Goal: Task Accomplishment & Management: Use online tool/utility

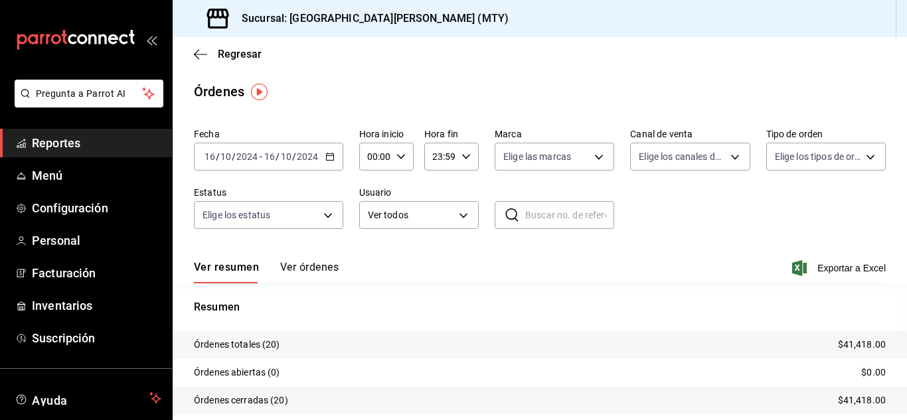
click at [209, 46] on div "Regresar" at bounding box center [540, 54] width 735 height 34
click at [216, 49] on span "Regresar" at bounding box center [228, 54] width 68 height 13
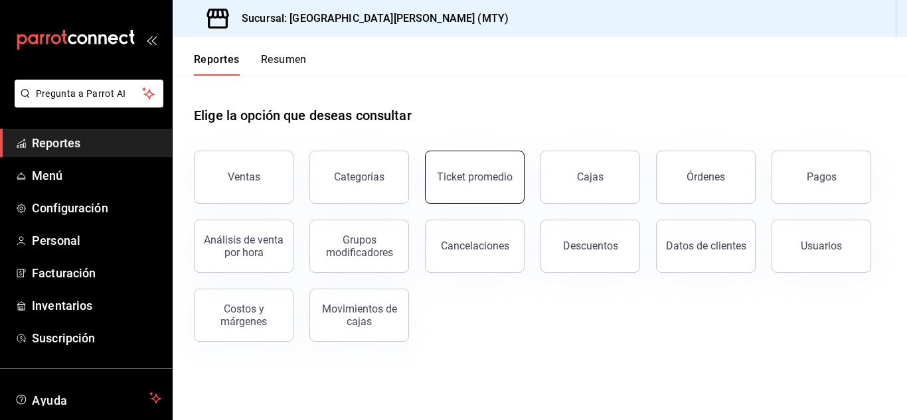
click at [484, 188] on button "Ticket promedio" at bounding box center [475, 177] width 100 height 53
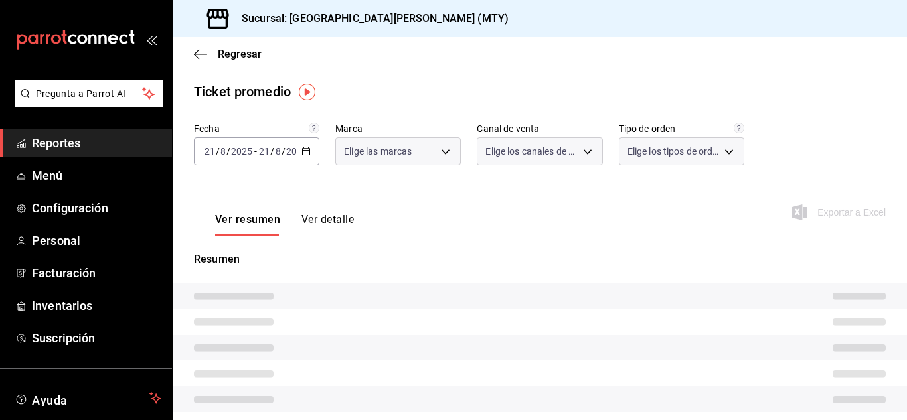
type input "993182a7-2c84-4ec8-9ef4-4438dae30c02"
type input "PARROT,UBER_EATS,RAPPI,DIDI_FOOD,ONLINE"
type input "96359a79-f33f-45b3-934b-2867b65d345c,c6fcd88e-9977-4e7e-951e-e2b9f3ed99d5,482ce…"
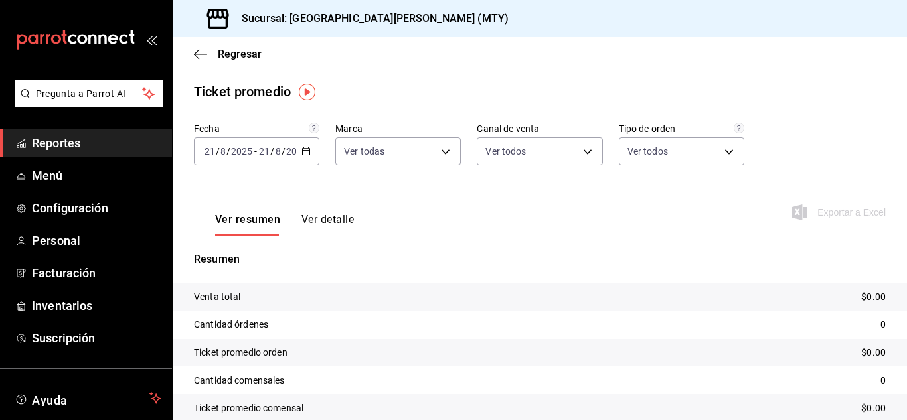
click at [308, 144] on div "[DATE] [DATE] - [DATE] [DATE]" at bounding box center [257, 151] width 126 height 28
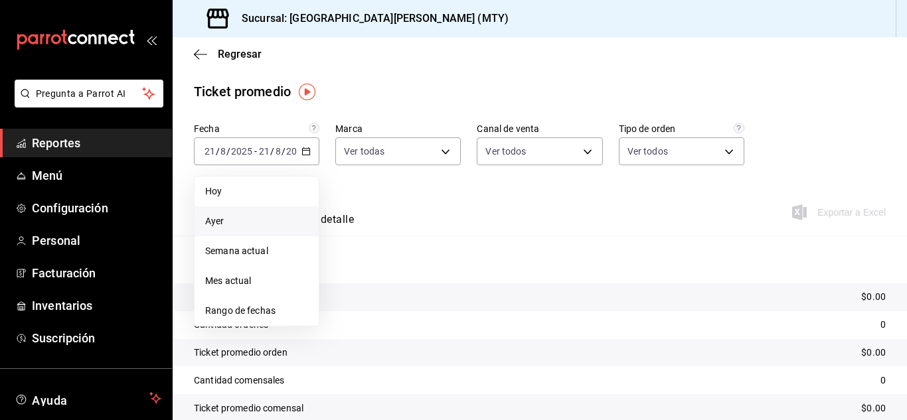
click at [231, 221] on span "Ayer" at bounding box center [256, 222] width 103 height 14
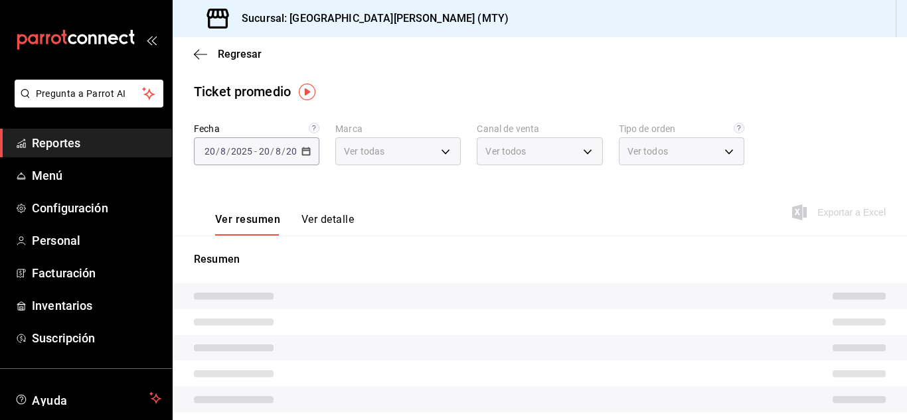
click at [340, 226] on button "Ver detalle" at bounding box center [328, 224] width 52 height 23
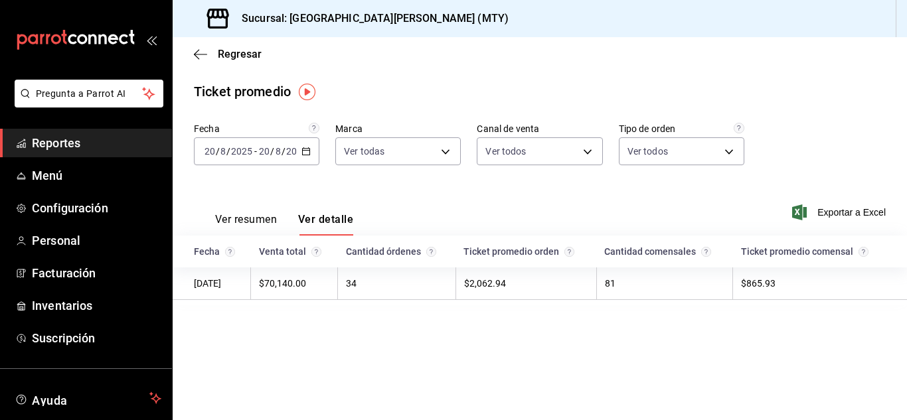
click at [314, 149] on div "2025-08-20 20 / 8 / 2025 - 2025-08-20 20 / 8 / 2025" at bounding box center [257, 151] width 126 height 28
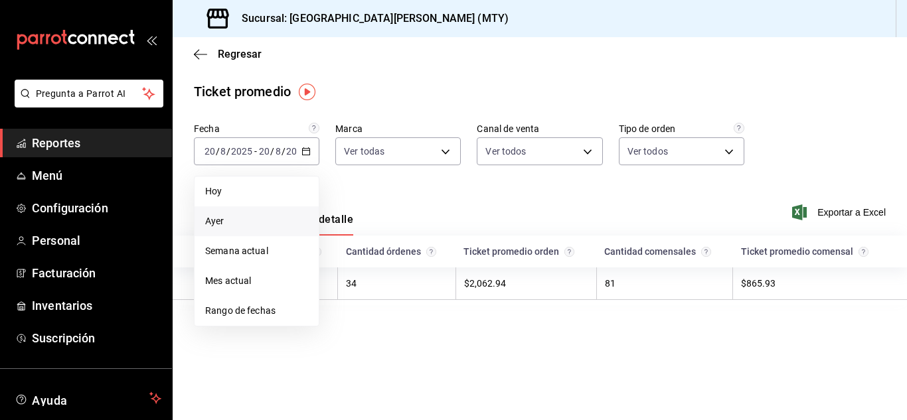
click at [238, 215] on span "Ayer" at bounding box center [256, 222] width 103 height 14
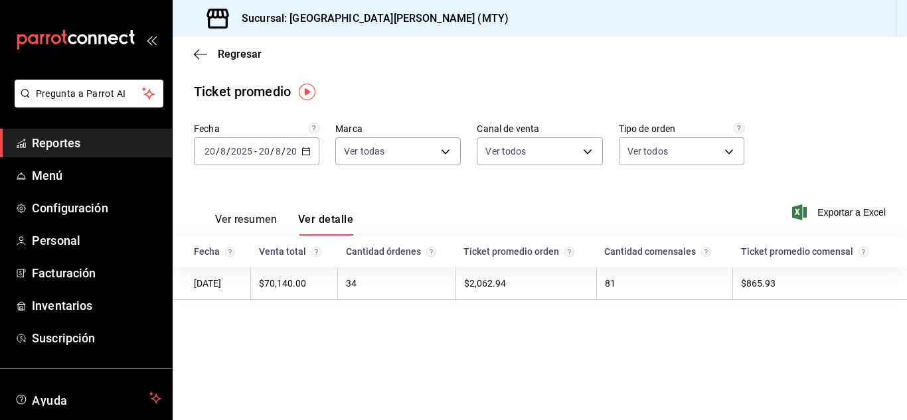
click at [370, 64] on div "Regresar" at bounding box center [540, 54] width 735 height 34
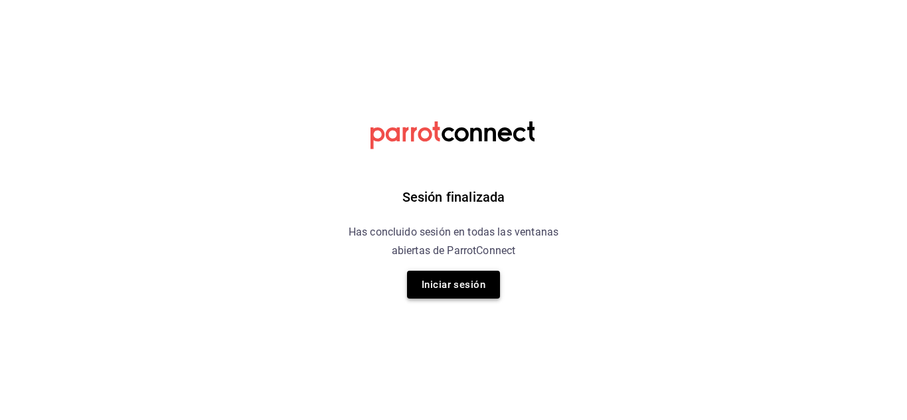
click at [462, 282] on button "Iniciar sesión" at bounding box center [453, 285] width 93 height 28
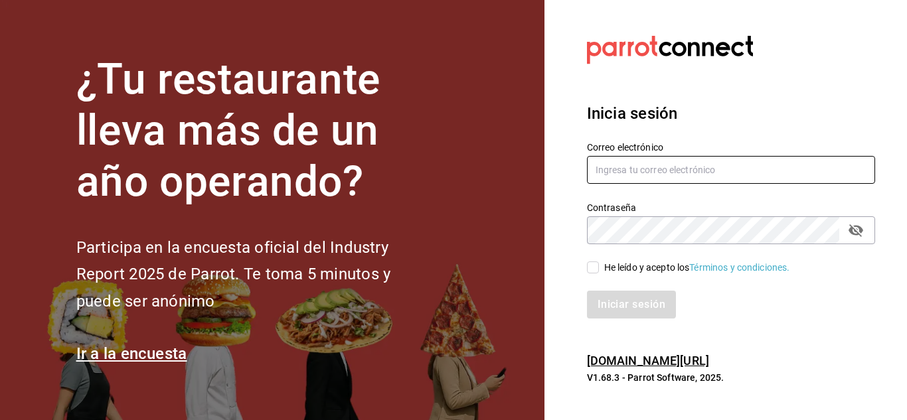
type input "Aranza@sanjuangrill.com"
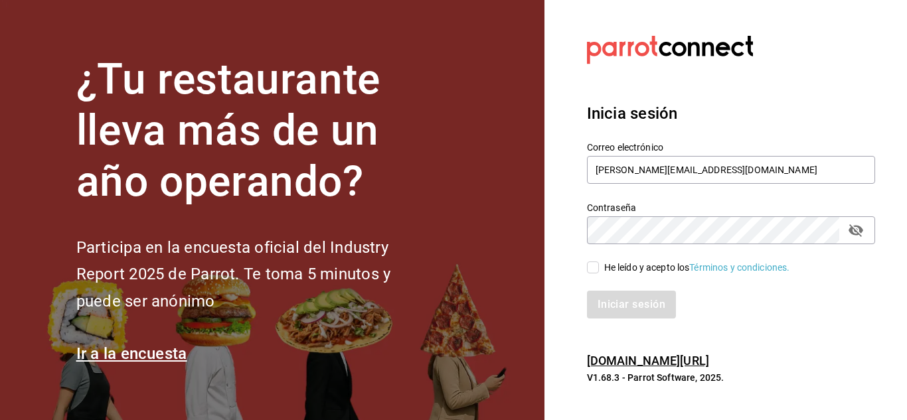
click at [594, 269] on input "He leído y acepto los Términos y condiciones." at bounding box center [593, 268] width 12 height 12
checkbox input "true"
click at [610, 302] on button "Iniciar sesión" at bounding box center [632, 305] width 90 height 28
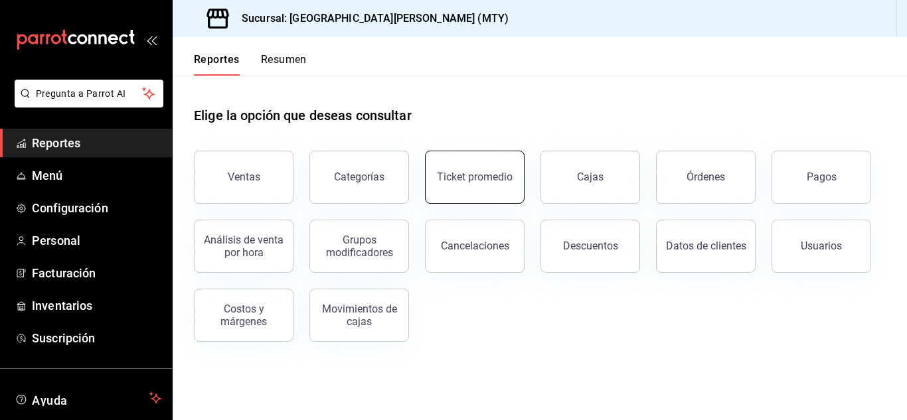
click at [431, 184] on button "Ticket promedio" at bounding box center [475, 177] width 100 height 53
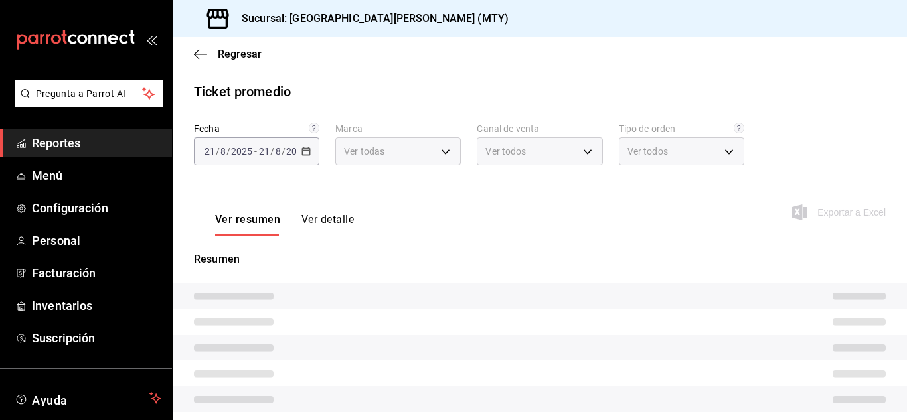
type input "993182a7-2c84-4ec8-9ef4-4438dae30c02"
type input "PARROT,UBER_EATS,RAPPI,DIDI_FOOD,ONLINE"
type input "96359a79-f33f-45b3-934b-2867b65d345c,c6fcd88e-9977-4e7e-951e-e2b9f3ed99d5,482ce…"
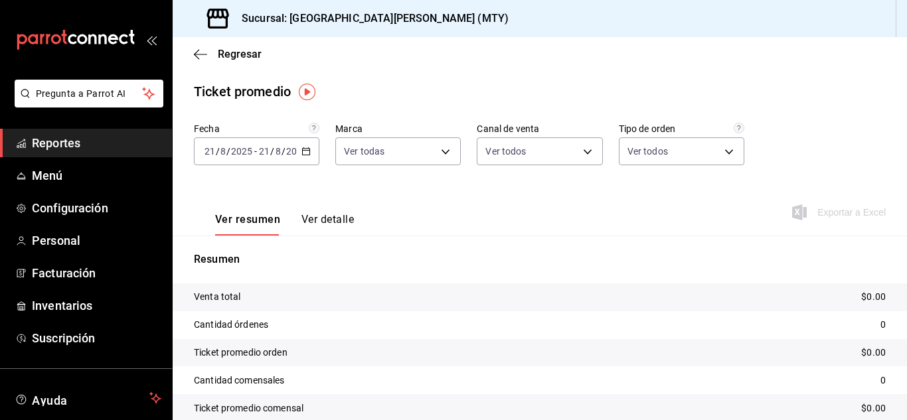
click at [297, 158] on div "[DATE] [DATE] - [DATE] [DATE]" at bounding box center [257, 151] width 126 height 28
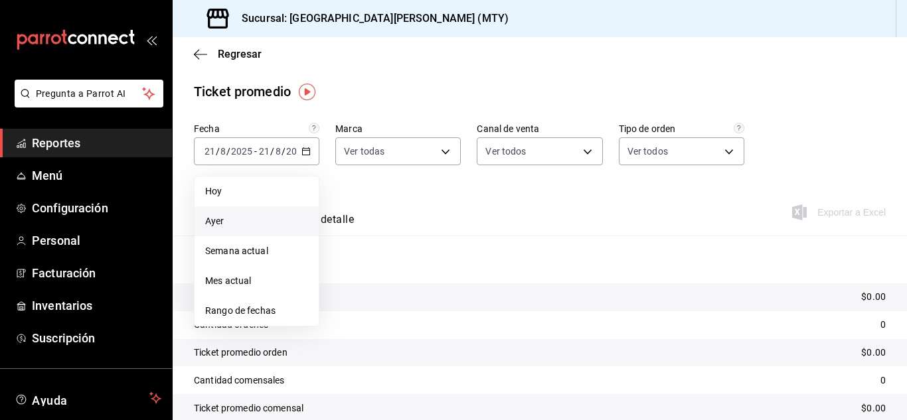
click at [222, 223] on span "Ayer" at bounding box center [256, 222] width 103 height 14
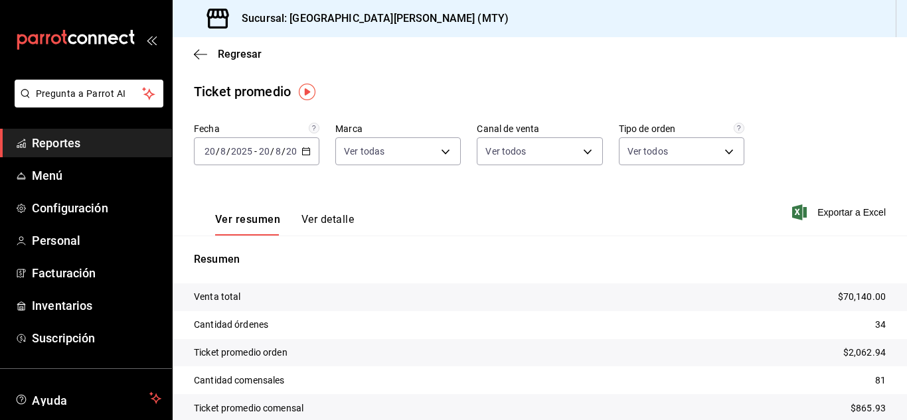
click at [317, 215] on button "Ver detalle" at bounding box center [328, 224] width 52 height 23
